Goal: Task Accomplishment & Management: Manage account settings

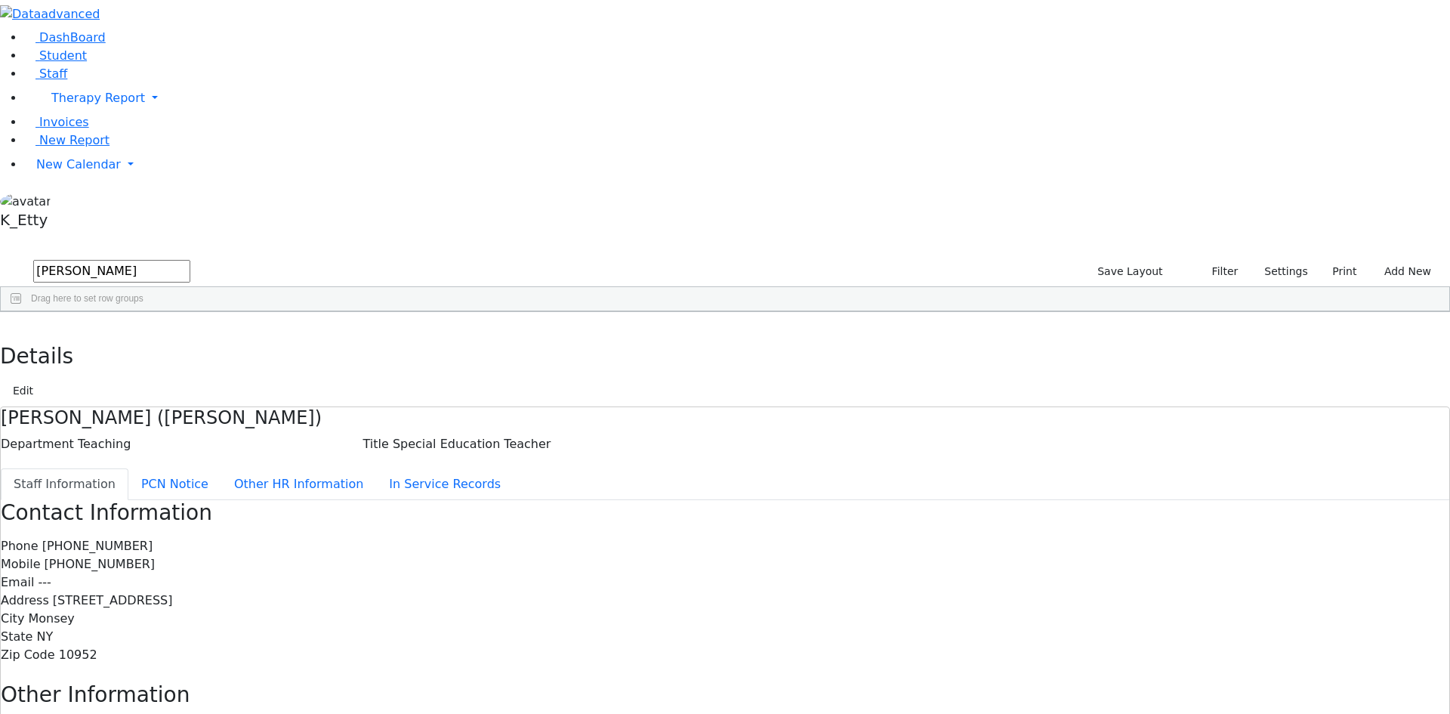
drag, startPoint x: 269, startPoint y: 60, endPoint x: 18, endPoint y: 58, distance: 250.8
click at [0, 70] on div "DashBoard Student Staff Therapy Report Student Old Calendar Report K_Etty" at bounding box center [725, 481] width 1450 height 963
click at [174, 336] on div "[PERSON_NAME]" at bounding box center [129, 346] width 89 height 21
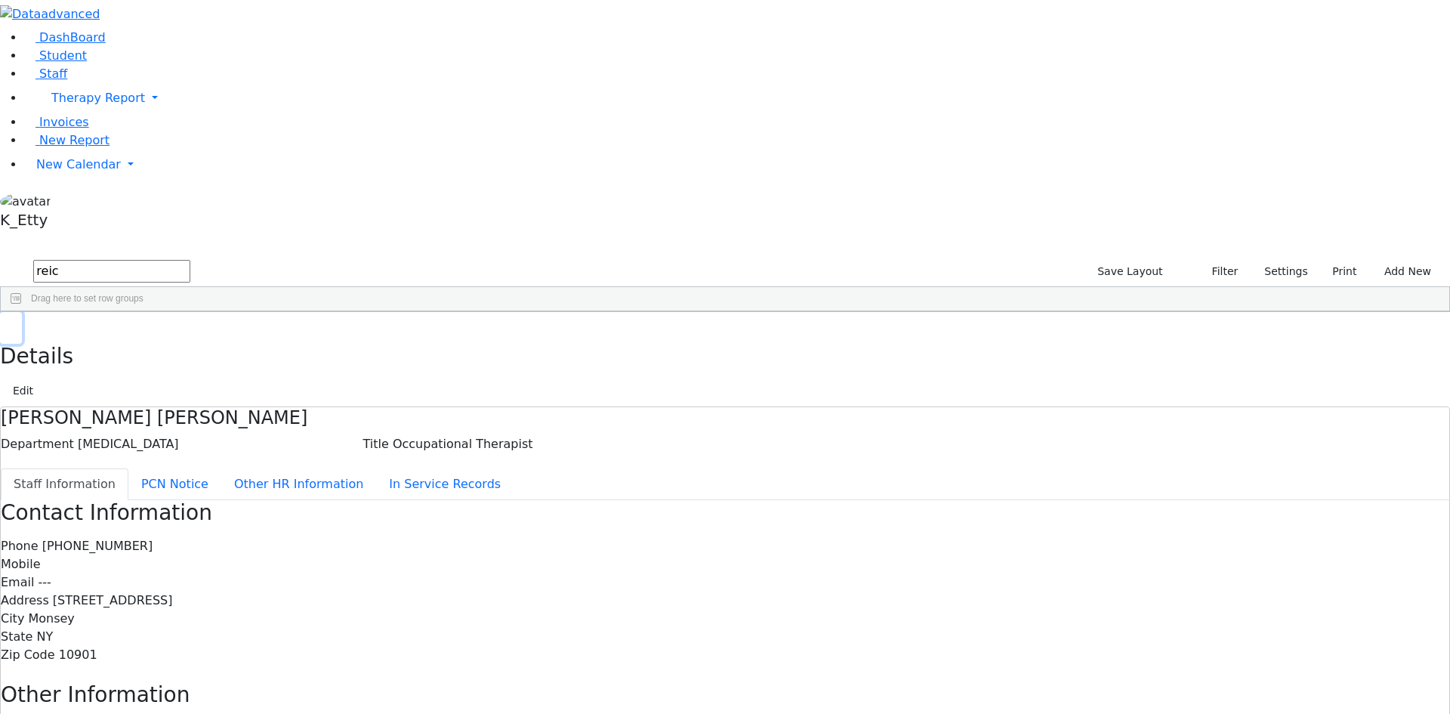
click at [22, 312] on button "button" at bounding box center [11, 328] width 22 height 32
click at [596, 349] on div "2098 [PERSON_NAME] Teacher Aide Bilingual Other Staff [PHONE_NUMBER] [PHONE_NUM…" at bounding box center [717, 367] width 1433 height 63
click at [190, 260] on input "reic" at bounding box center [111, 271] width 157 height 23
drag, startPoint x: 239, startPoint y: 58, endPoint x: 0, endPoint y: 9, distance: 243.7
click at [0, 13] on div "DashBoard Student Staff Therapy Report Student Old Calendar Report K_Etty" at bounding box center [725, 481] width 1450 height 963
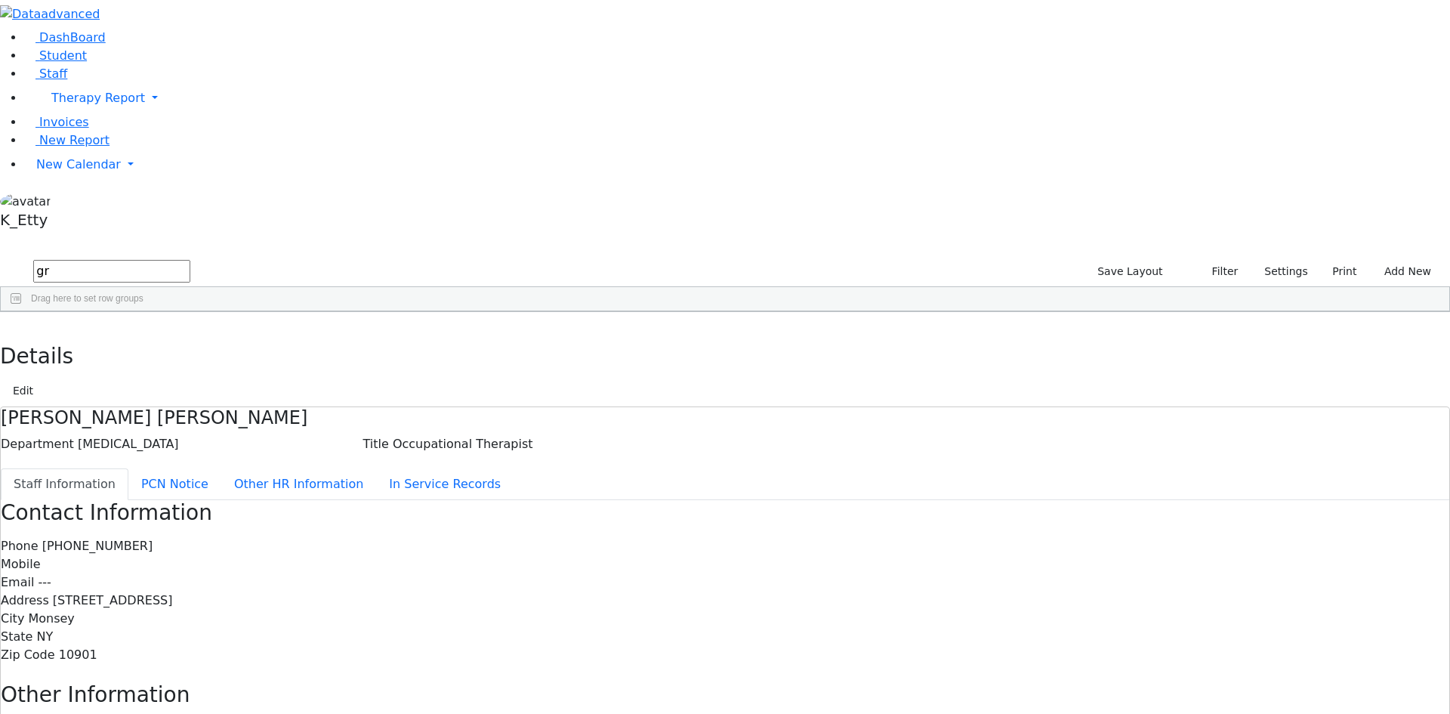
type input "g"
type input "peymer"
click at [264, 336] on div "Bracha" at bounding box center [218, 346] width 89 height 21
click at [40, 379] on button "Edit" at bounding box center [23, 390] width 34 height 23
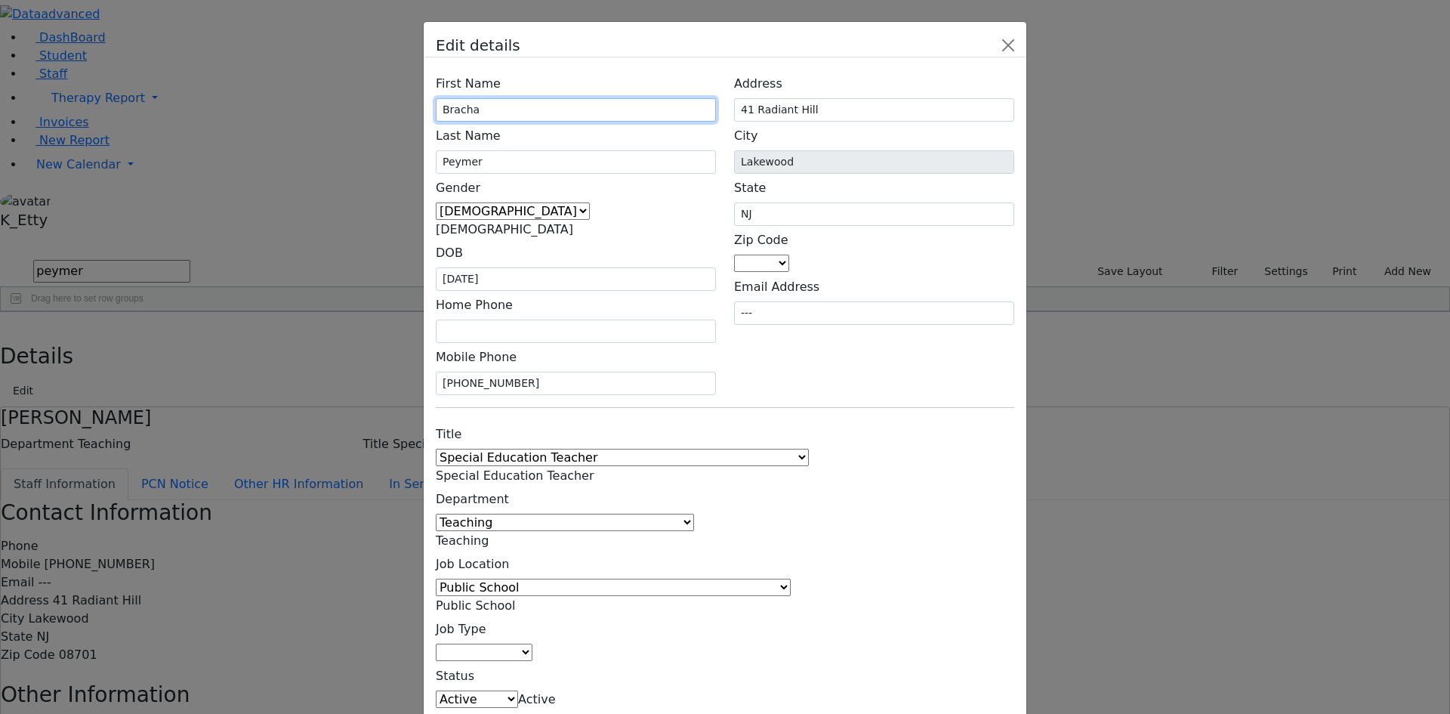
drag, startPoint x: 559, startPoint y: 185, endPoint x: 505, endPoint y: 177, distance: 54.3
click at [505, 122] on div "First Name [GEOGRAPHIC_DATA]" at bounding box center [576, 95] width 280 height 52
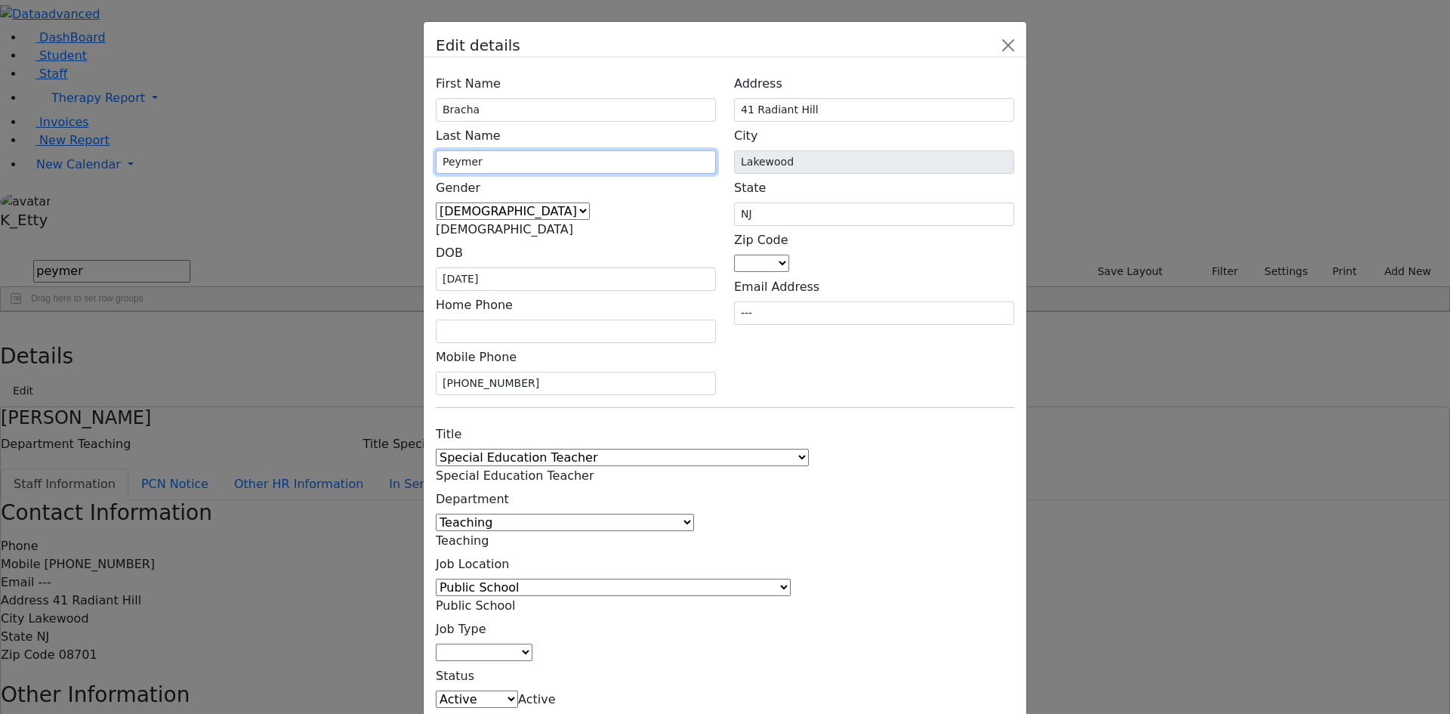
drag, startPoint x: 576, startPoint y: 211, endPoint x: 445, endPoint y: 187, distance: 132.9
click at [445, 187] on div "First Name [GEOGRAPHIC_DATA] Last Name Peymer Gender [DEMOGRAPHIC_DATA] [DEMOGR…" at bounding box center [576, 232] width 298 height 326
type input "[PERSON_NAME] (Peymer)"
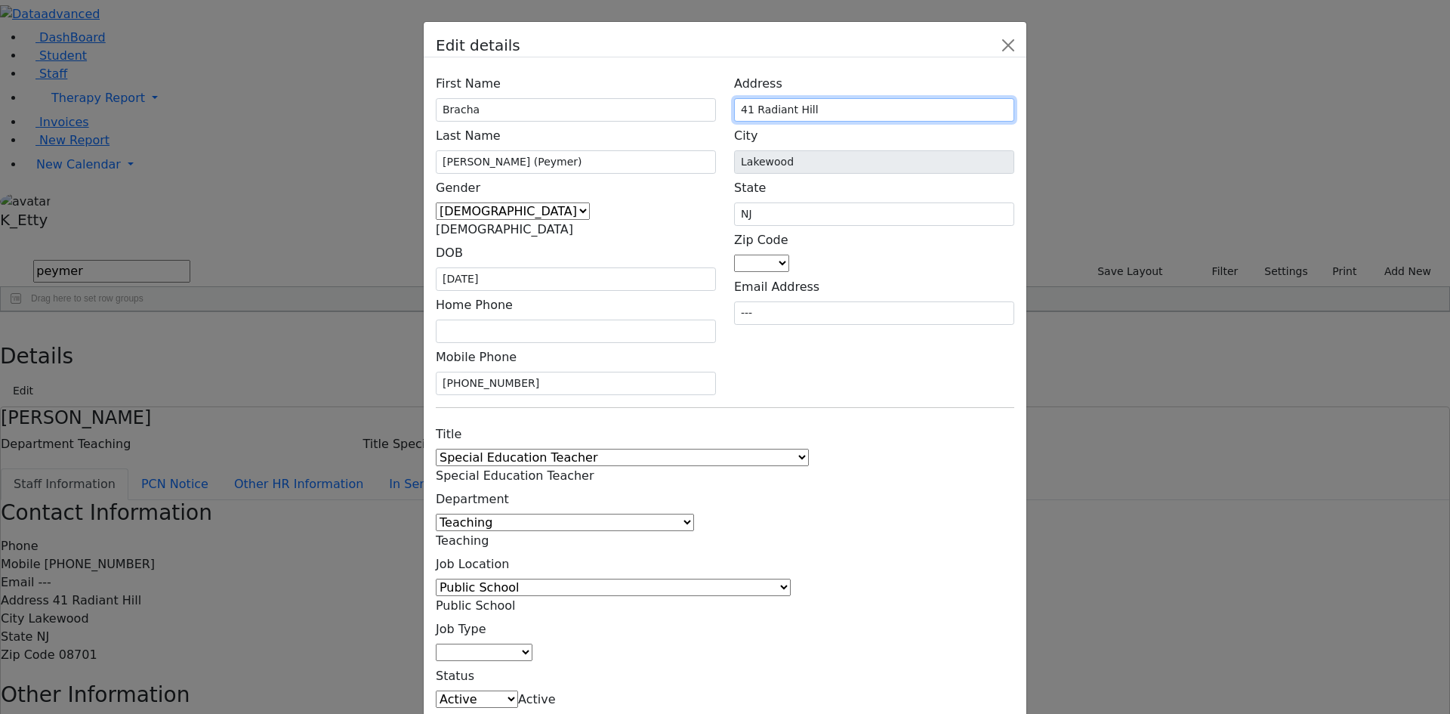
drag, startPoint x: 940, startPoint y: 190, endPoint x: 773, endPoint y: 185, distance: 167.0
click at [773, 122] on div "Address 41 [GEOGRAPHIC_DATA]" at bounding box center [874, 95] width 280 height 52
type input "[STREET_ADDRESS]"
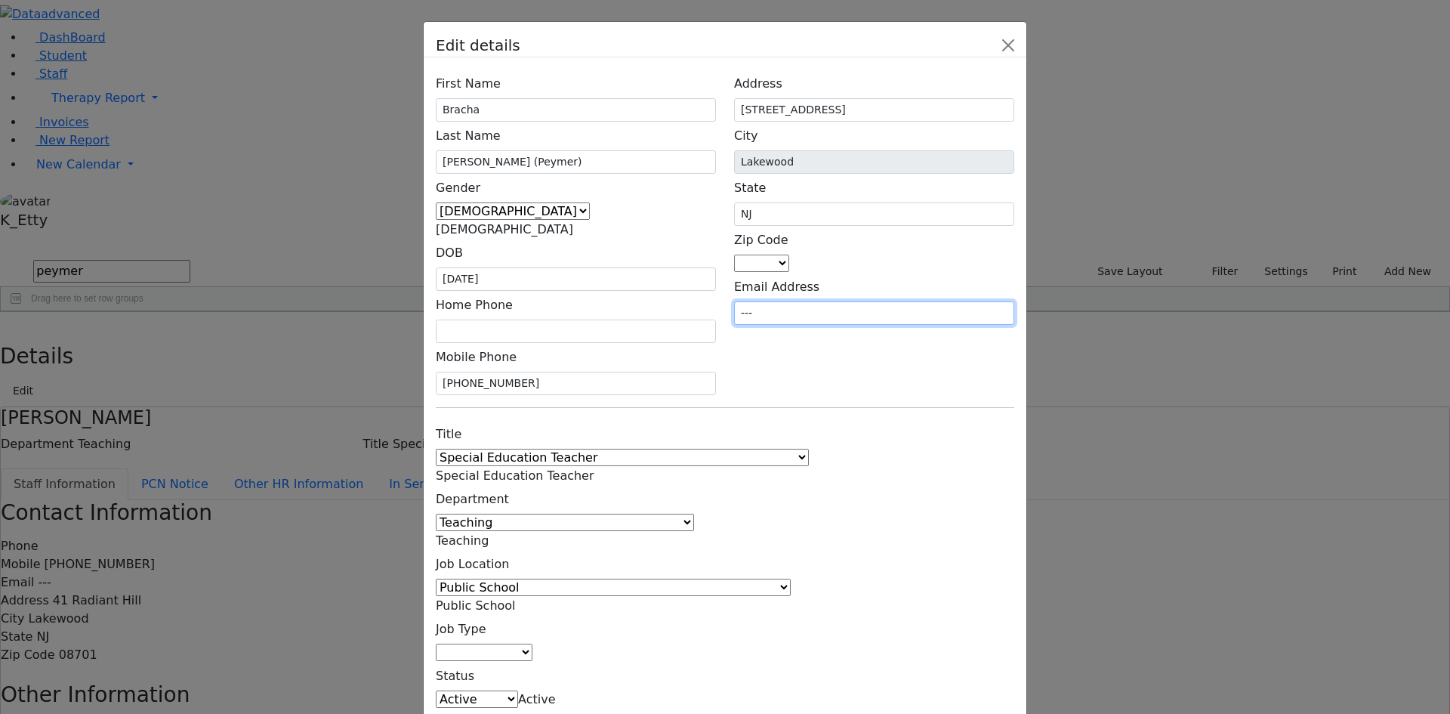
click at [894, 301] on input "---" at bounding box center [874, 312] width 280 height 23
click at [789, 270] on span at bounding box center [789, 263] width 0 height 14
type input "10952"
type input "Monsey"
type input "NY"
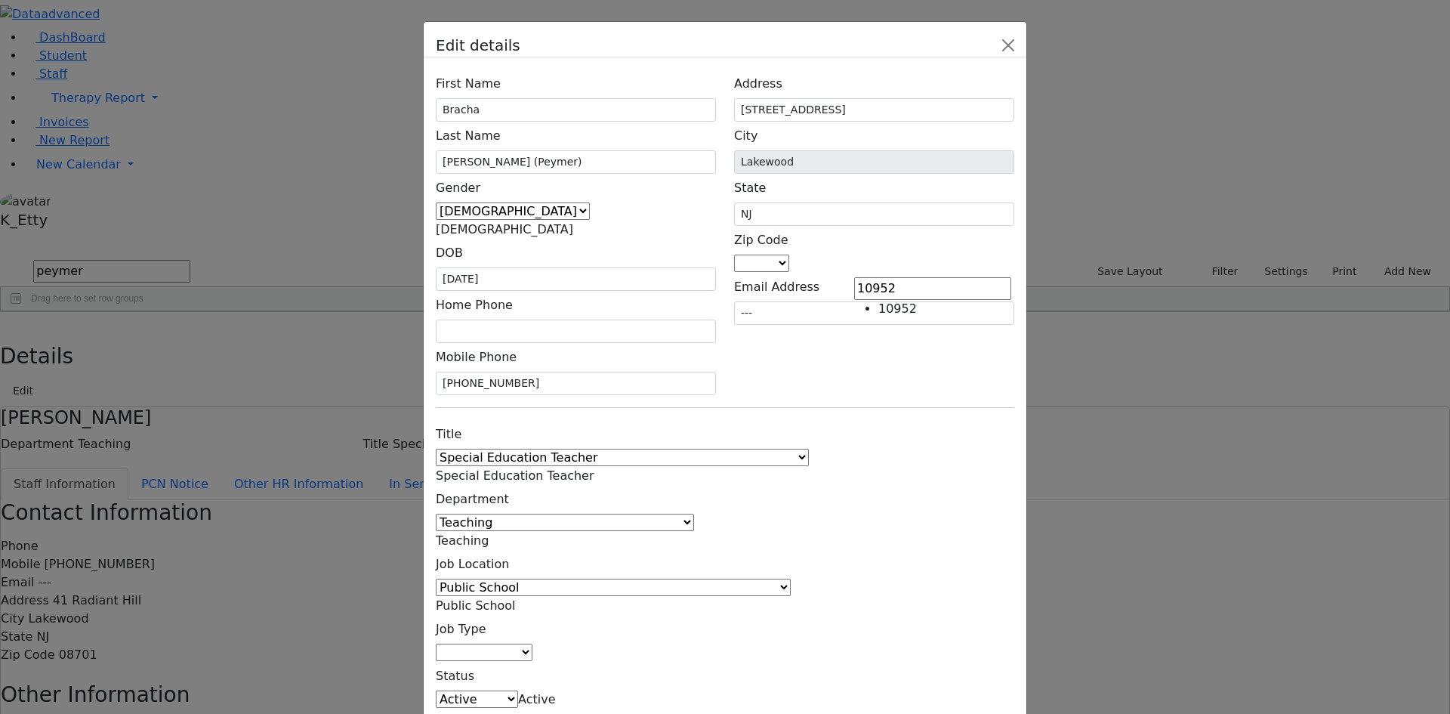
select select "10952"
click at [891, 333] on div "Address [STREET_ADDRESS] City [GEOGRAPHIC_DATA] State [GEOGRAPHIC_DATA] Zip Cod…" at bounding box center [874, 232] width 298 height 326
